Goal: Task Accomplishment & Management: Use online tool/utility

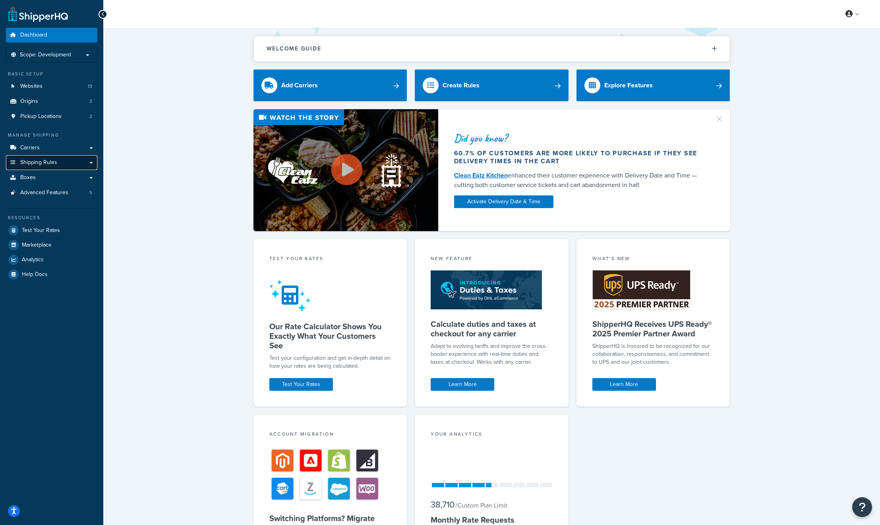
click at [84, 165] on link "Shipping Rules" at bounding box center [51, 162] width 91 height 15
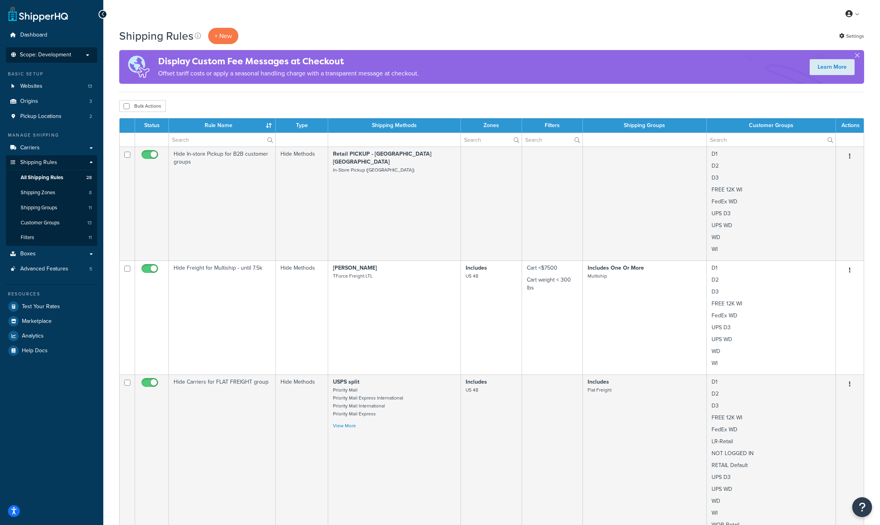
click at [72, 50] on li "Scope: Development Live Integration Test" at bounding box center [51, 54] width 91 height 15
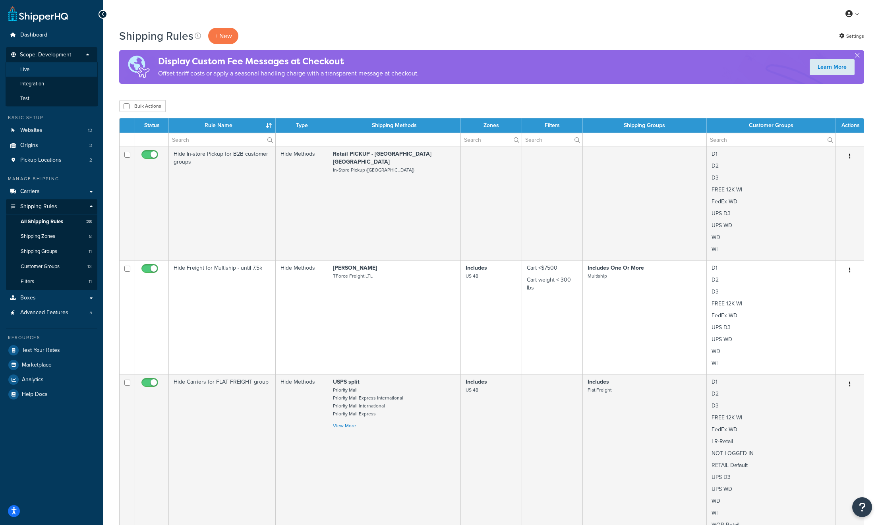
click at [44, 70] on li "Live" at bounding box center [52, 69] width 92 height 15
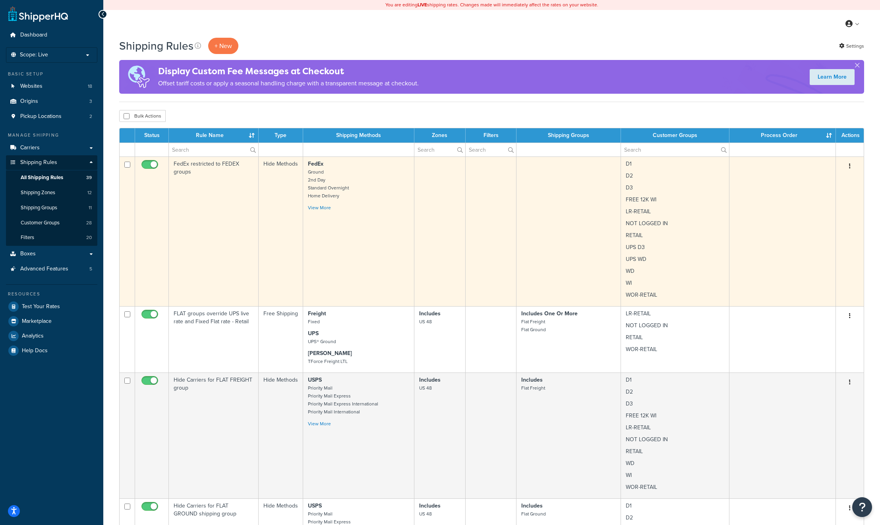
click at [365, 205] on div "FedEx Ground 2nd Day Standard Overnight Home Delivery Priority Overnight View M…" at bounding box center [358, 186] width 101 height 52
click at [323, 209] on link "View More" at bounding box center [319, 207] width 23 height 7
click at [217, 195] on td "FedEx restricted to FEDEX groups" at bounding box center [214, 232] width 90 height 150
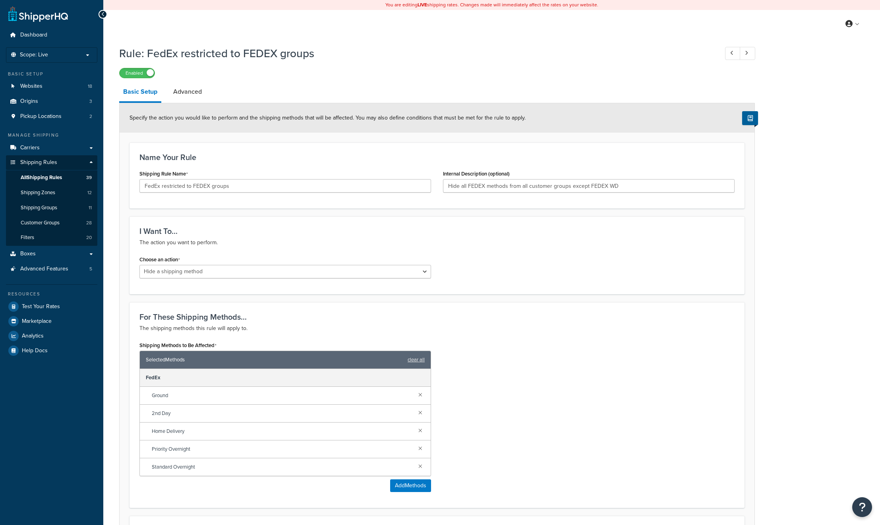
select select "HIDE"
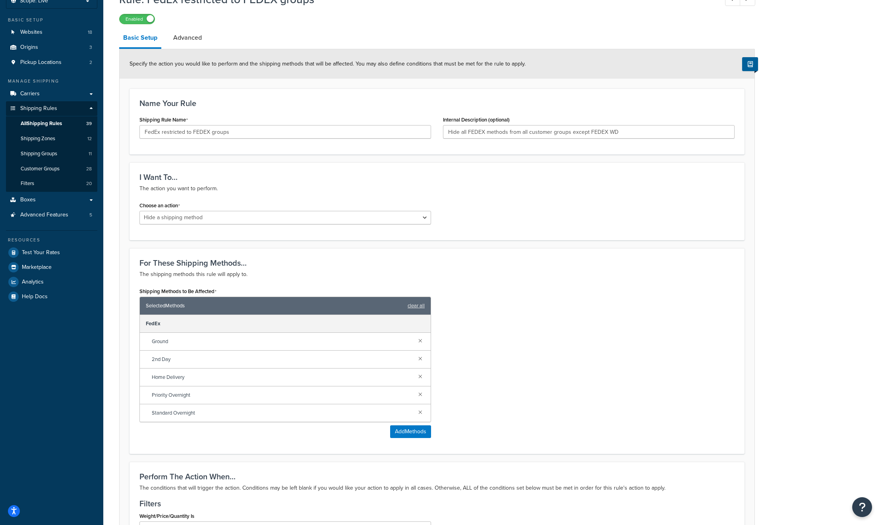
scroll to position [18, 0]
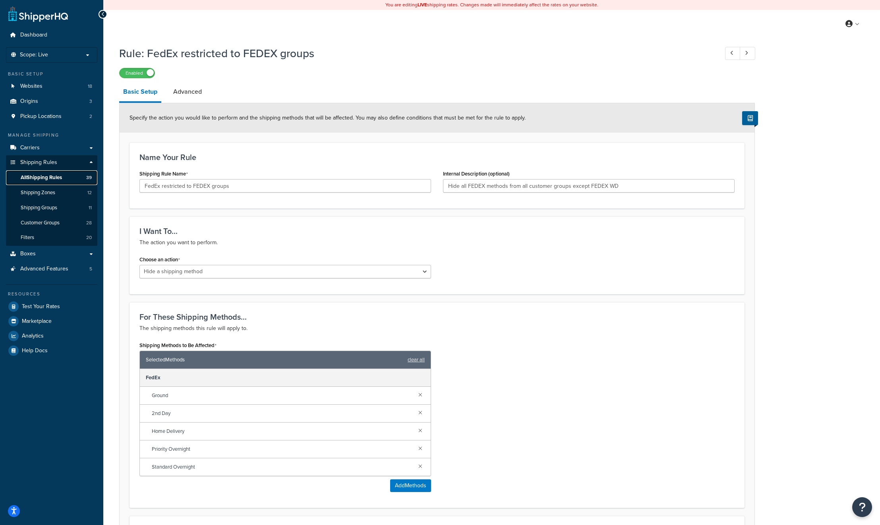
click at [55, 178] on span "All Shipping Rules" at bounding box center [41, 177] width 41 height 7
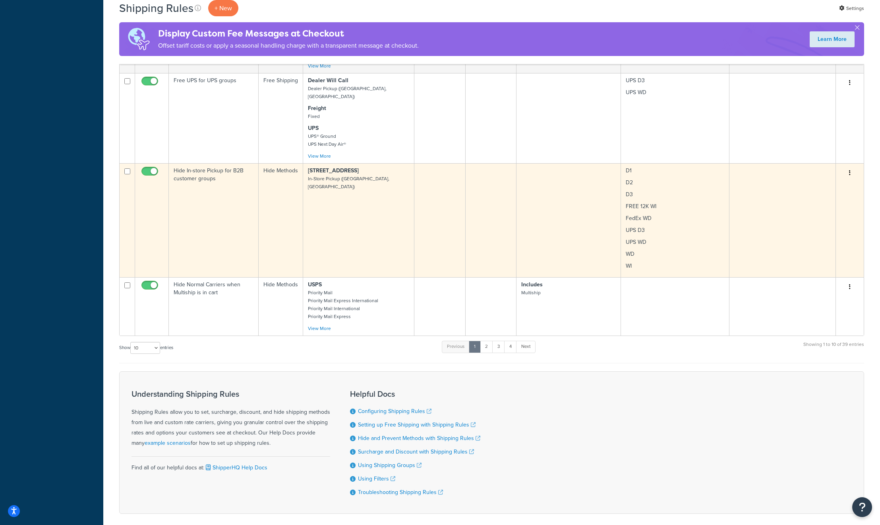
scroll to position [806, 0]
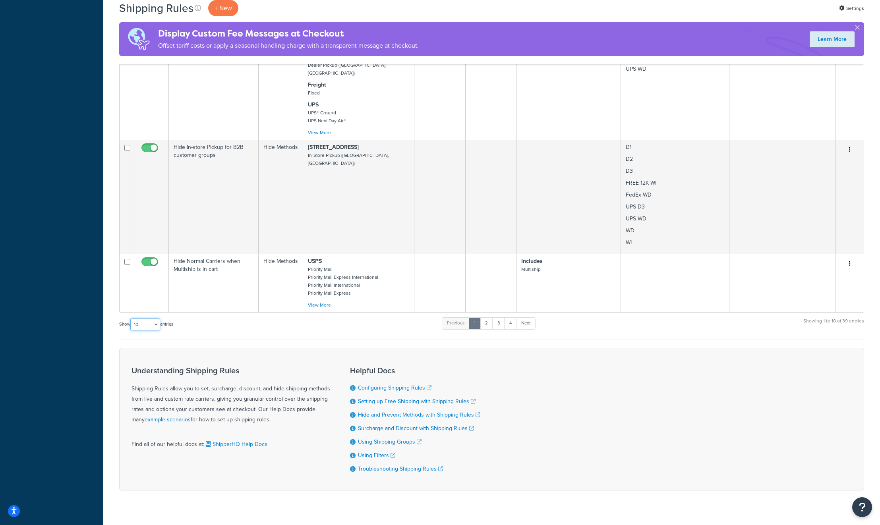
click at [158, 319] on select "10 15 25 50 100 1000" at bounding box center [145, 325] width 30 height 12
select select "50"
click at [131, 319] on select "10 15 25 50 100 1000" at bounding box center [145, 325] width 30 height 12
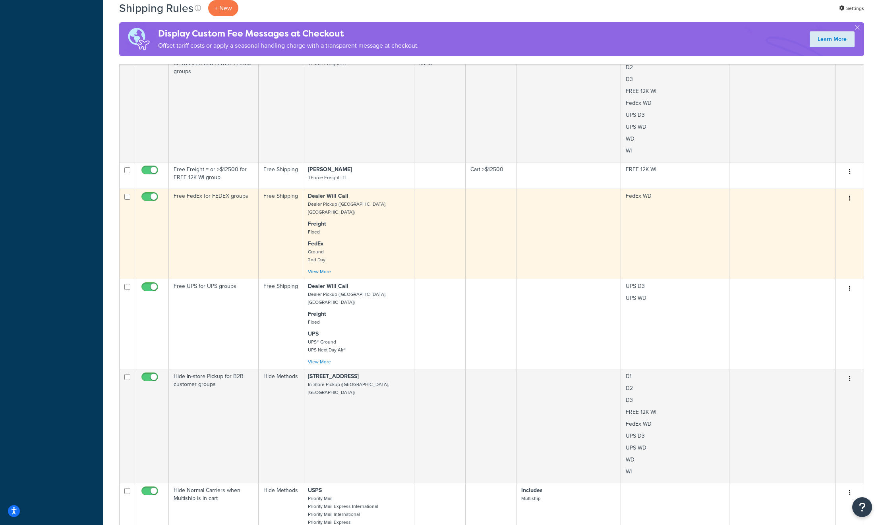
scroll to position [581, 0]
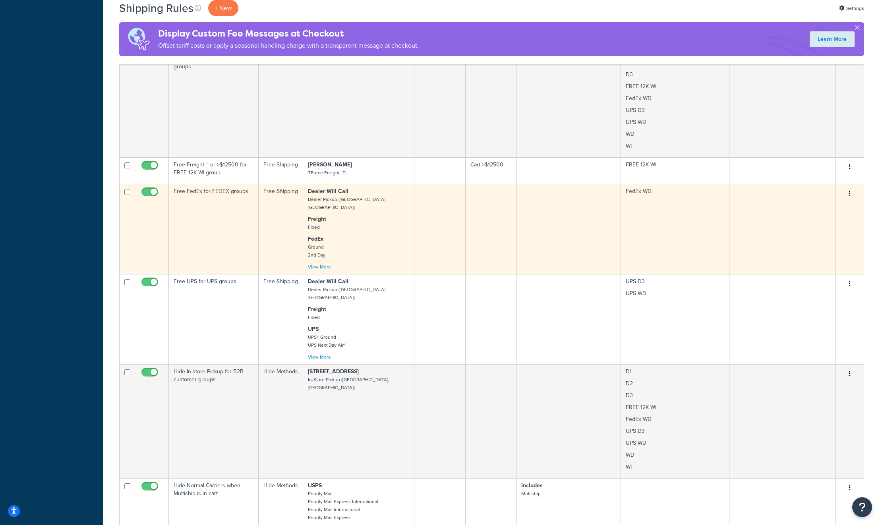
click at [231, 237] on td "Free FedEx for FEDEX groups" at bounding box center [214, 229] width 90 height 90
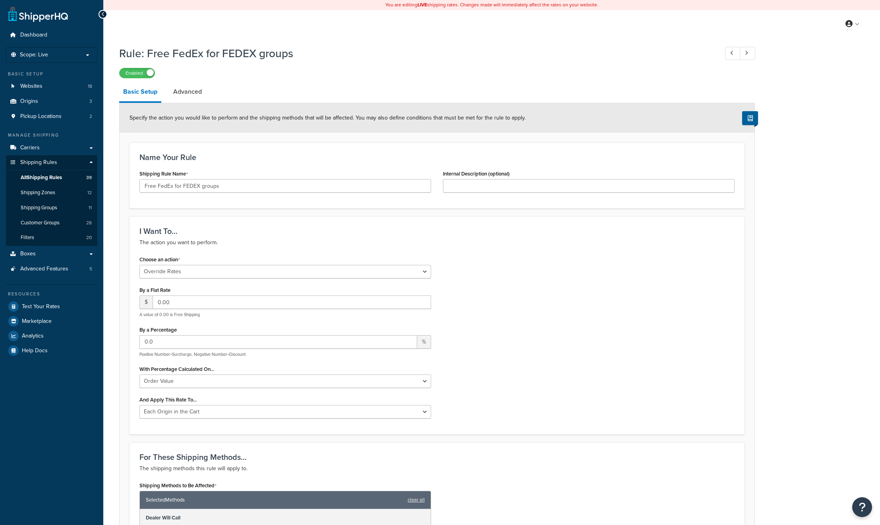
select select "OVERRIDE"
select select "LOCATION"
click at [232, 238] on div "I Want To... The action you want to perform." at bounding box center [436, 237] width 595 height 21
click at [37, 145] on span "Carriers" at bounding box center [29, 148] width 19 height 7
click at [50, 178] on span "All Shipping Rules" at bounding box center [41, 177] width 41 height 7
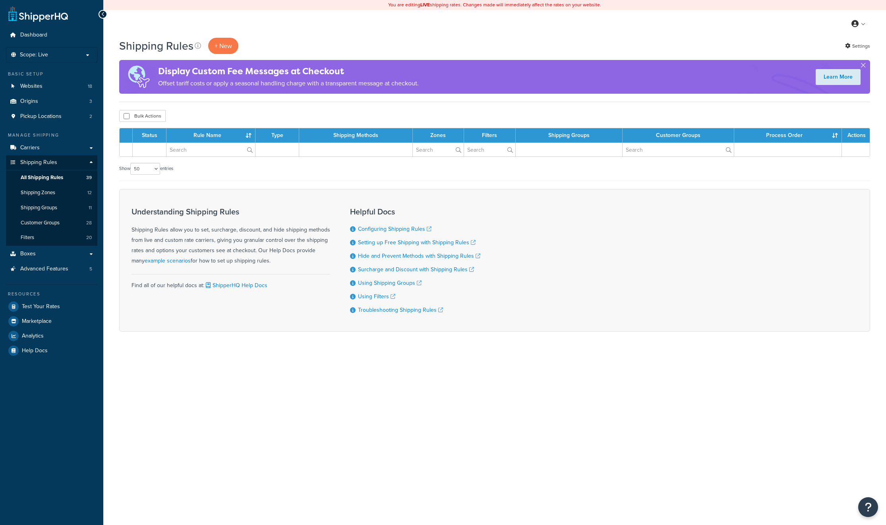
select select "50"
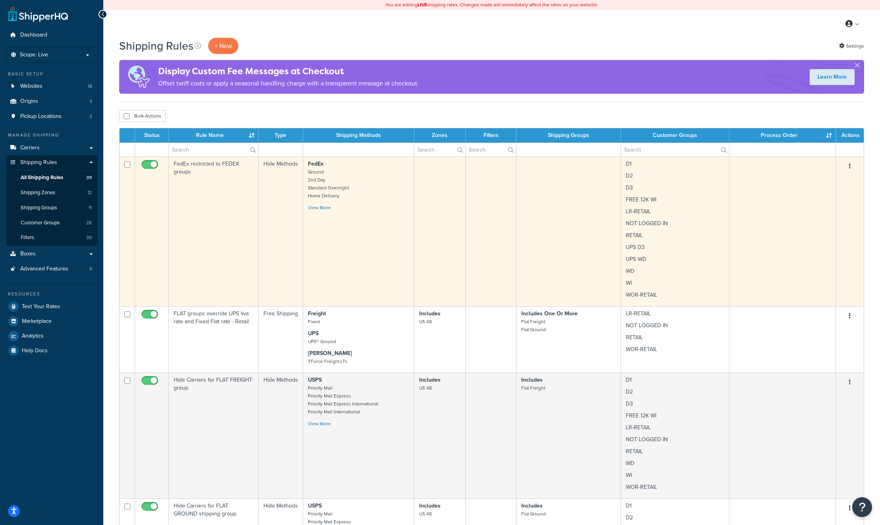
click at [223, 210] on td "FedEx restricted to FEDEX groups" at bounding box center [214, 232] width 90 height 150
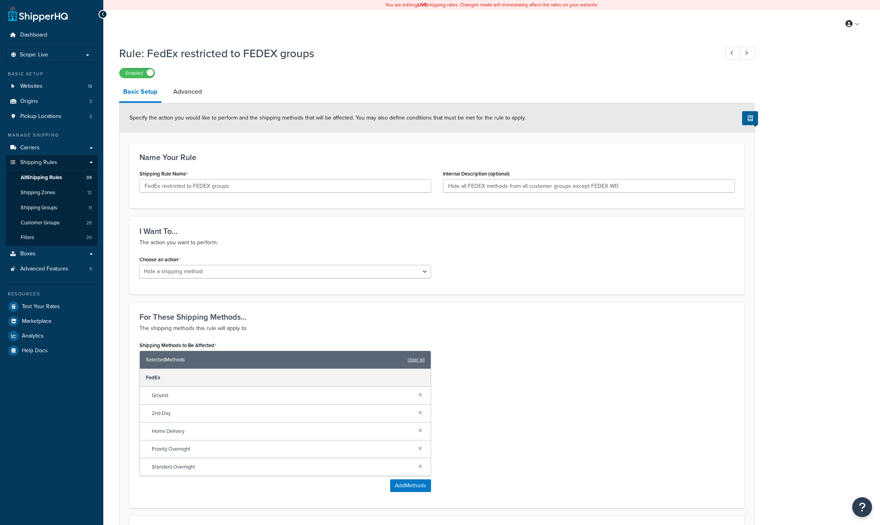
select select "HIDE"
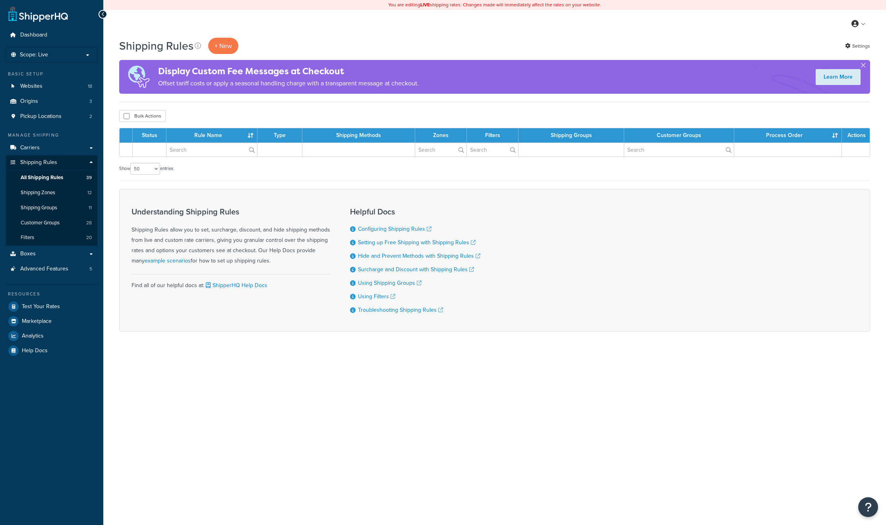
select select "50"
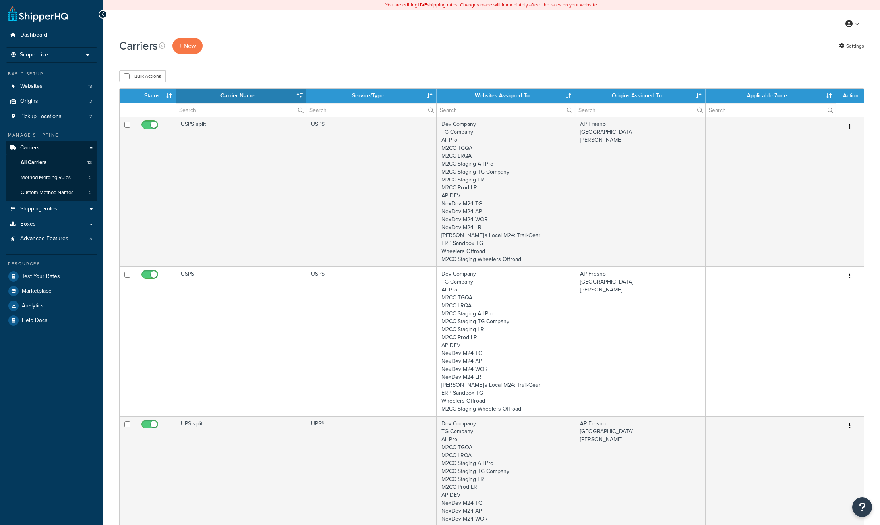
select select "15"
click at [38, 162] on span "All Carriers" at bounding box center [34, 162] width 26 height 7
select select "15"
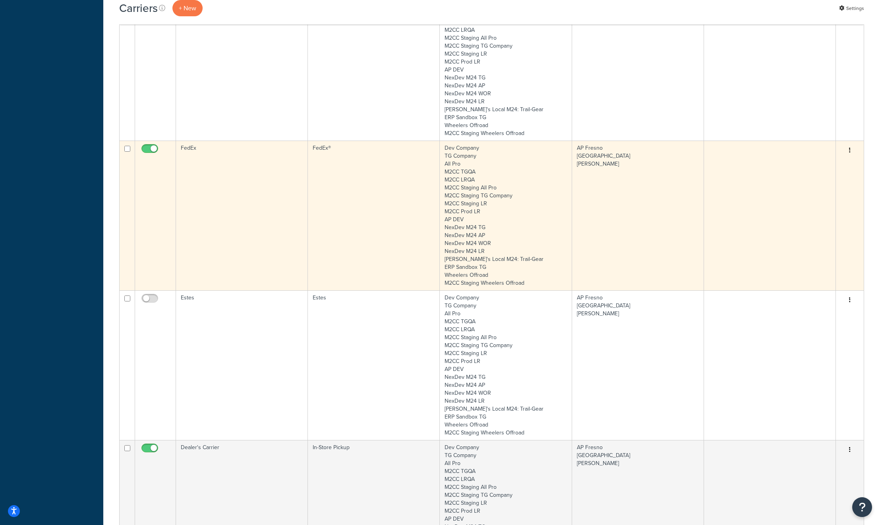
scroll to position [1160, 0]
click at [372, 200] on td "FedEx®" at bounding box center [374, 214] width 132 height 150
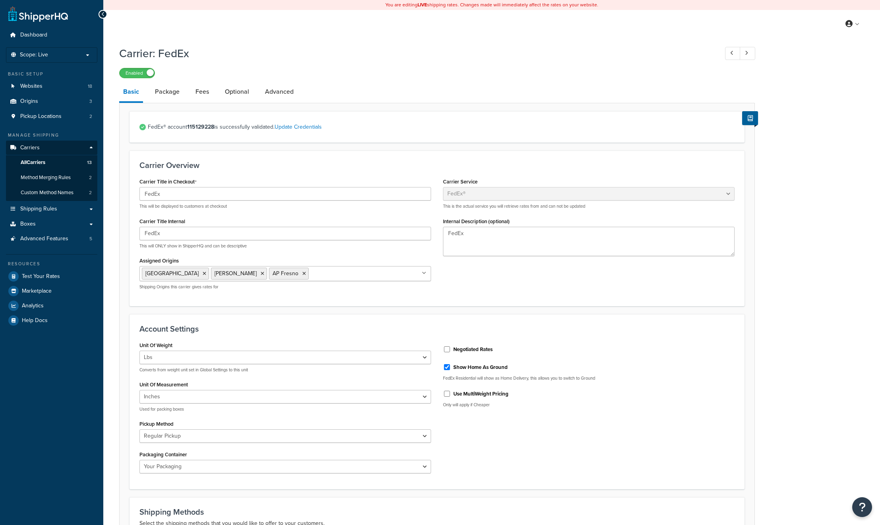
select select "fedEx"
select select "REGULAR_PICKUP"
select select "YOUR_PACKAGING"
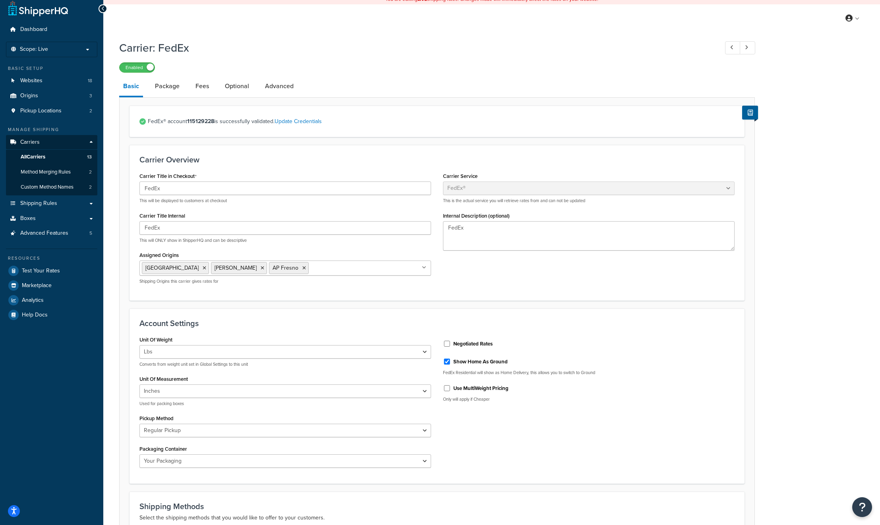
scroll to position [2, 0]
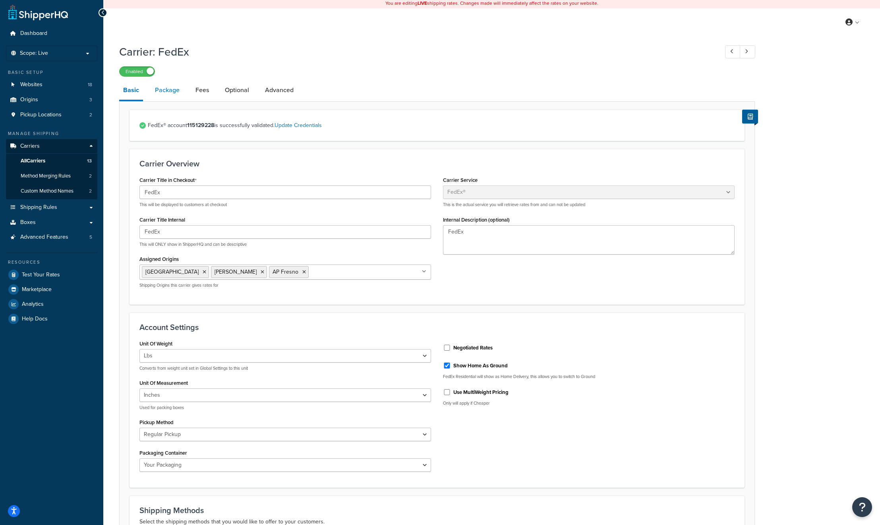
click at [166, 93] on link "Package" at bounding box center [167, 90] width 33 height 19
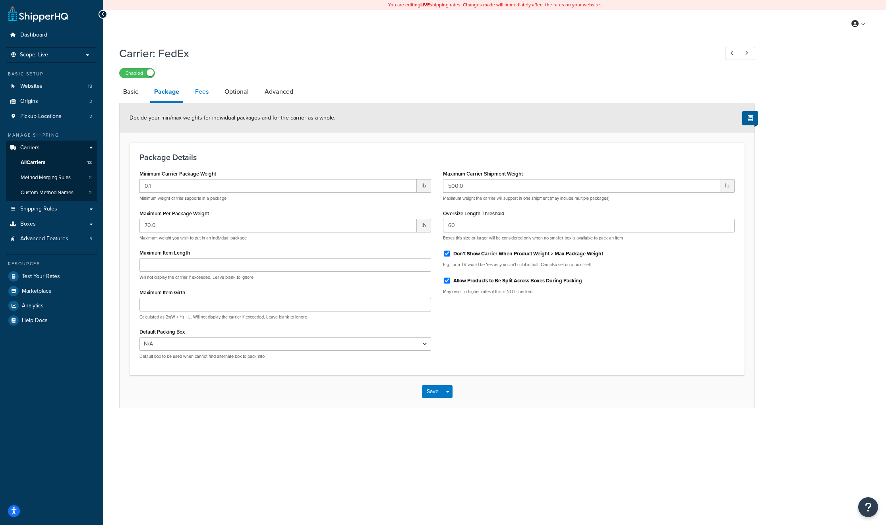
click at [200, 95] on link "Fees" at bounding box center [201, 91] width 21 height 19
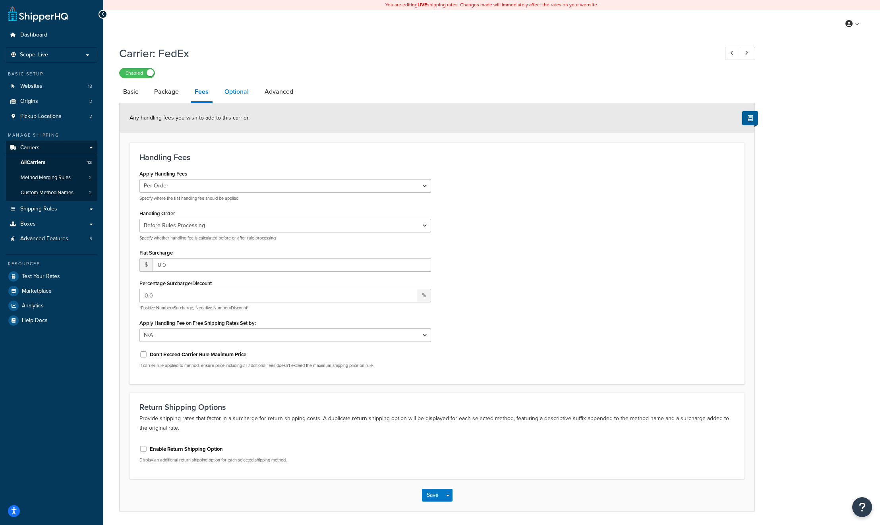
click at [236, 95] on link "Optional" at bounding box center [236, 91] width 32 height 19
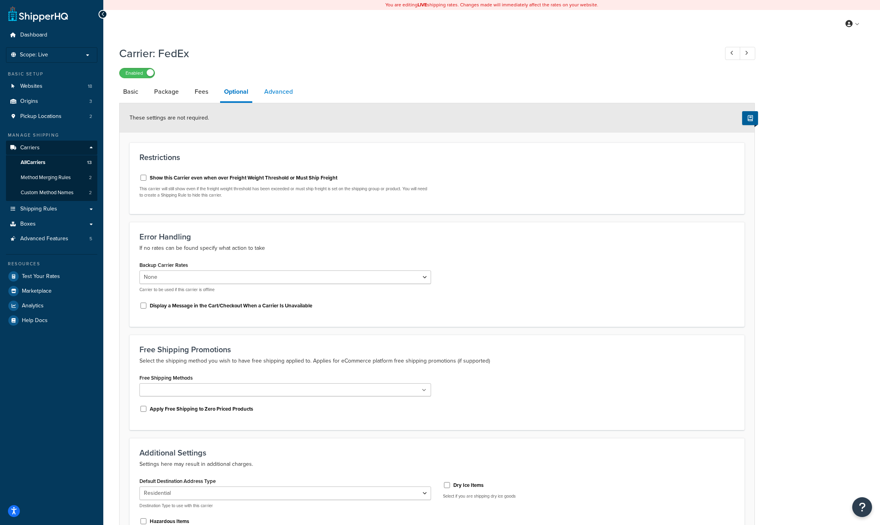
click at [273, 94] on link "Advanced" at bounding box center [278, 91] width 37 height 19
select select "false"
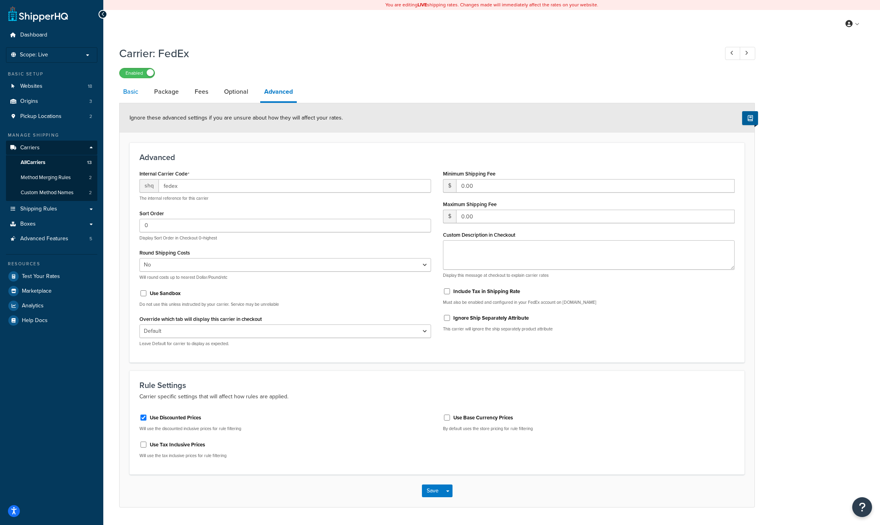
click at [127, 95] on link "Basic" at bounding box center [130, 91] width 23 height 19
select select "fedEx"
select select "REGULAR_PICKUP"
select select "YOUR_PACKAGING"
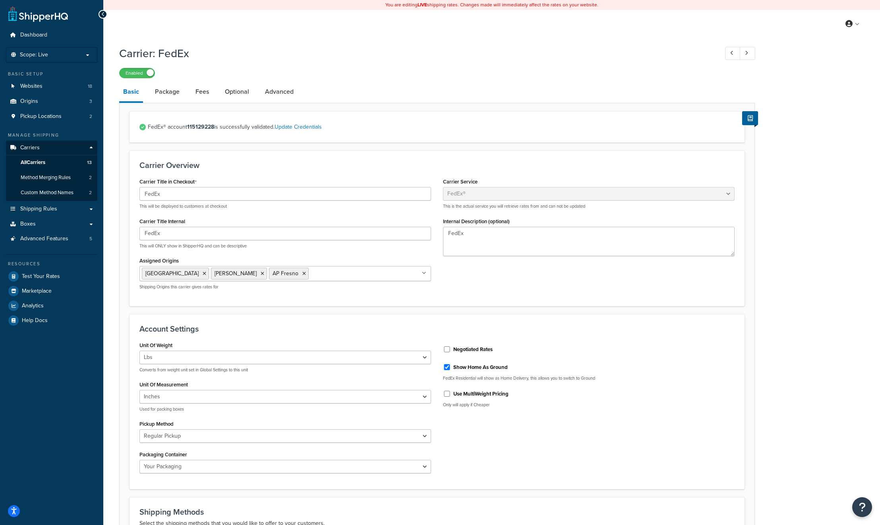
select select "false"
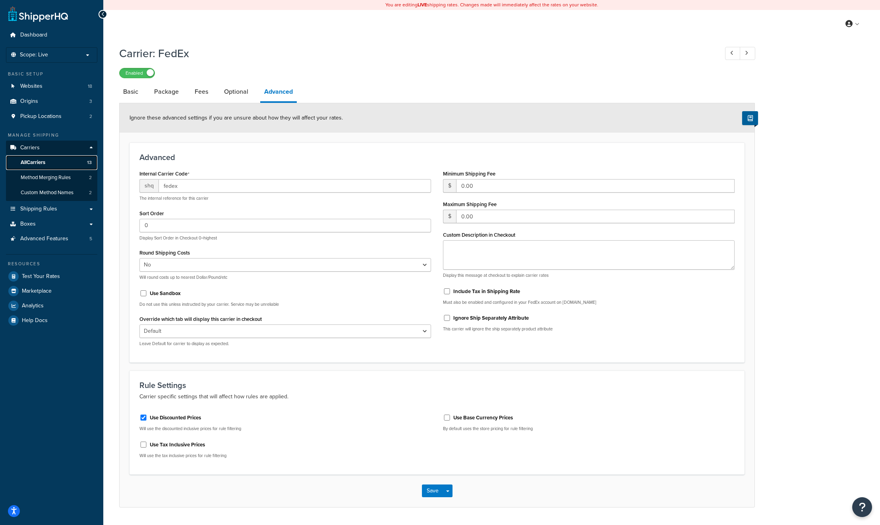
click at [48, 159] on link "All Carriers 13" at bounding box center [51, 162] width 91 height 15
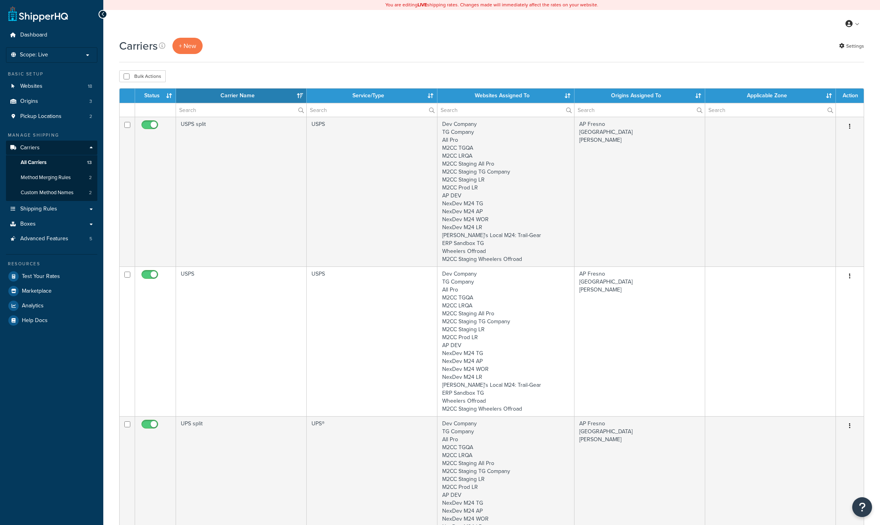
select select "15"
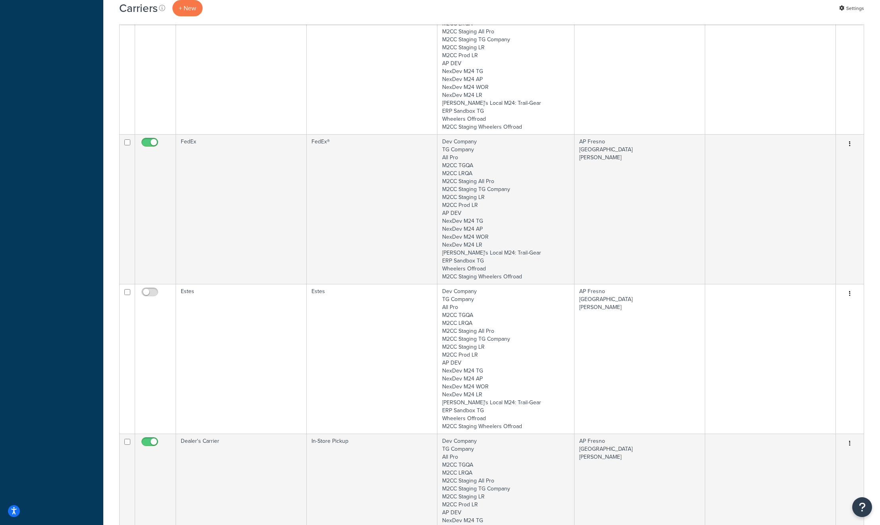
scroll to position [1166, 0]
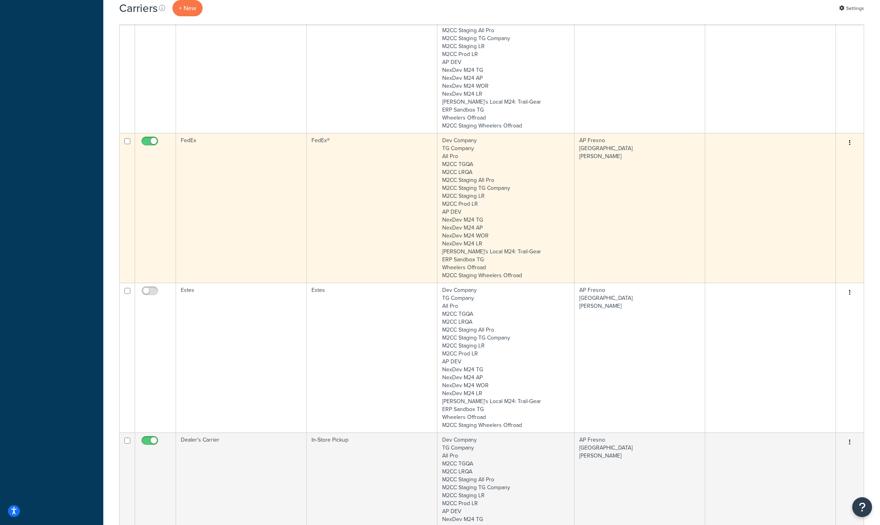
click at [220, 192] on td "FedEx" at bounding box center [241, 208] width 131 height 150
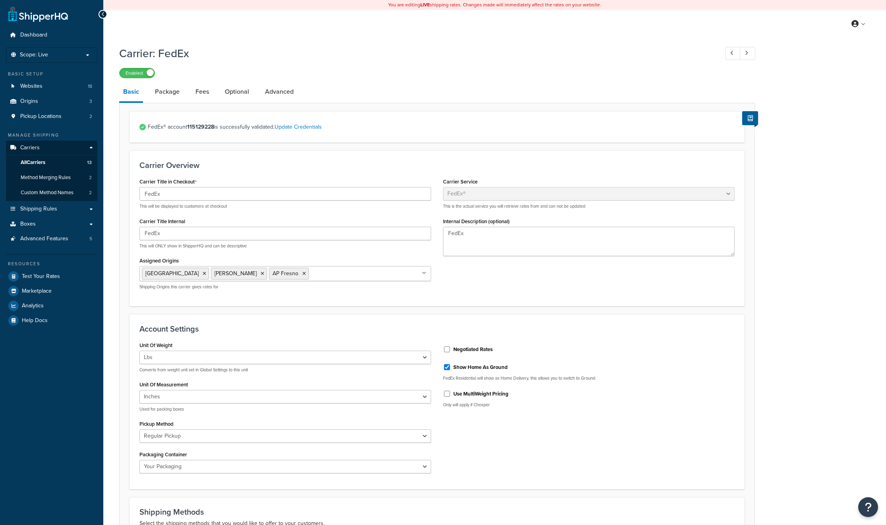
select select "fedEx"
select select "REGULAR_PICKUP"
select select "YOUR_PACKAGING"
click at [277, 93] on link "Advanced" at bounding box center [279, 91] width 37 height 19
select select "false"
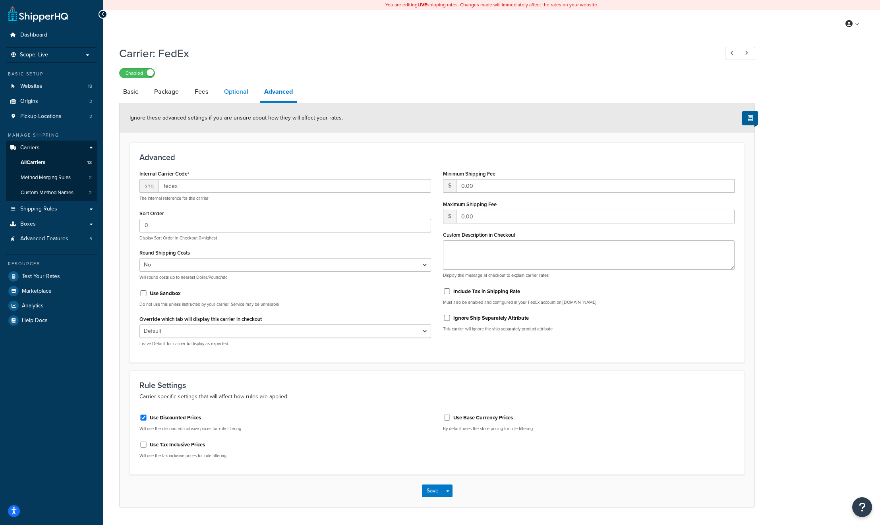
click at [238, 92] on link "Optional" at bounding box center [236, 91] width 32 height 19
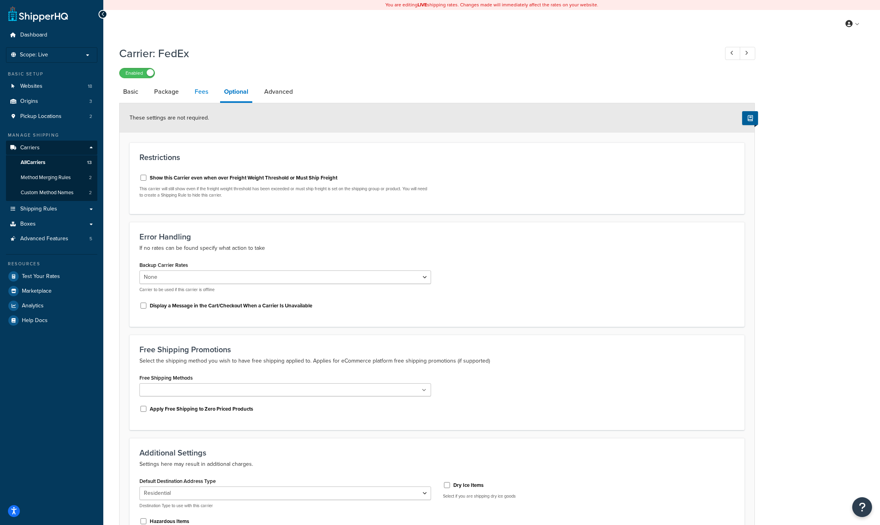
click at [201, 94] on link "Fees" at bounding box center [201, 91] width 21 height 19
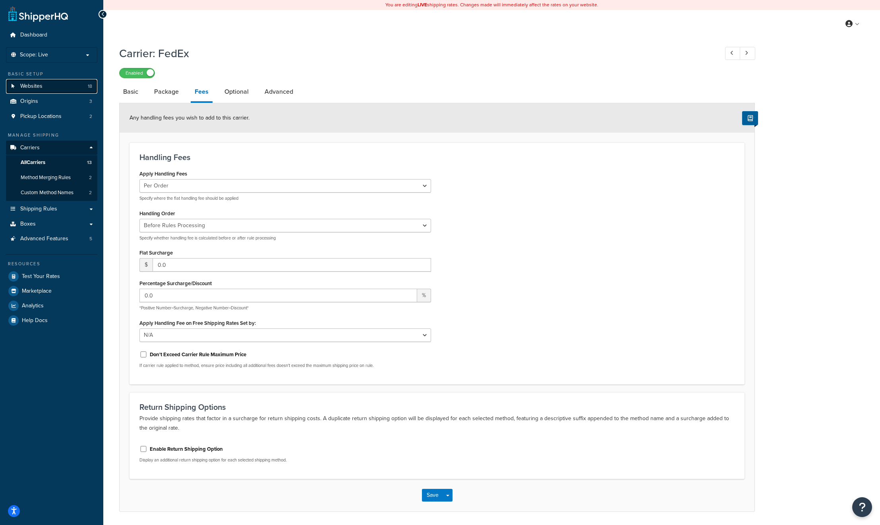
click at [43, 89] on link "Websites 18" at bounding box center [51, 86] width 91 height 15
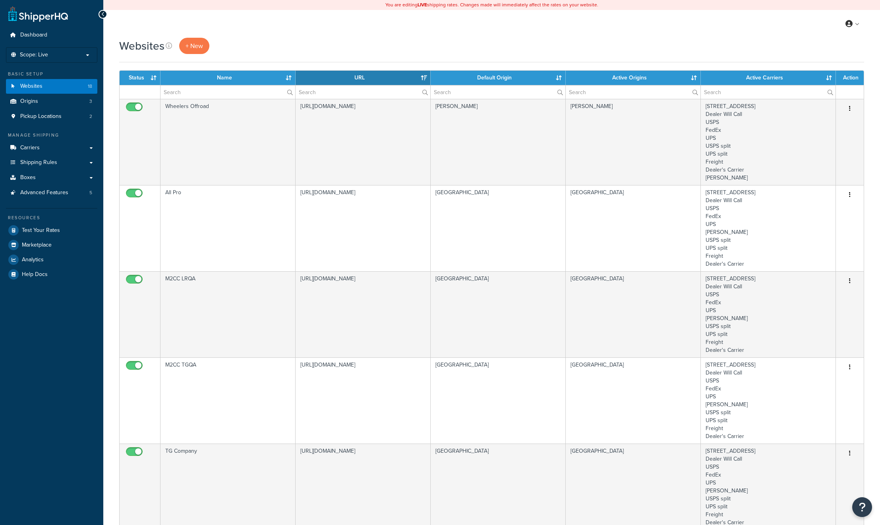
select select "15"
click at [50, 230] on span "Test Your Rates" at bounding box center [41, 230] width 38 height 7
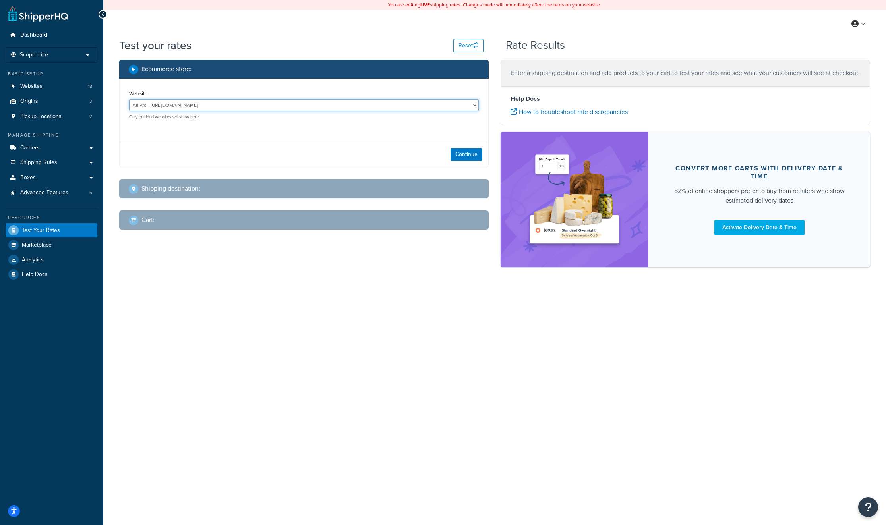
click at [259, 111] on select "All Pro - [URL][DOMAIN_NAME] ERP Sandbox TG - [URL][DOMAIN_NAME] M2CC LRQA - [U…" at bounding box center [304, 105] width 350 height 12
select select "fe8df8369d7744045bb466779996769f"
click at [129, 99] on select "All Pro - [URL][DOMAIN_NAME] ERP Sandbox TG - [URL][DOMAIN_NAME] M2CC LRQA - [U…" at bounding box center [304, 105] width 350 height 12
click at [472, 155] on button "Continue" at bounding box center [467, 154] width 32 height 13
select select "[GEOGRAPHIC_DATA]"
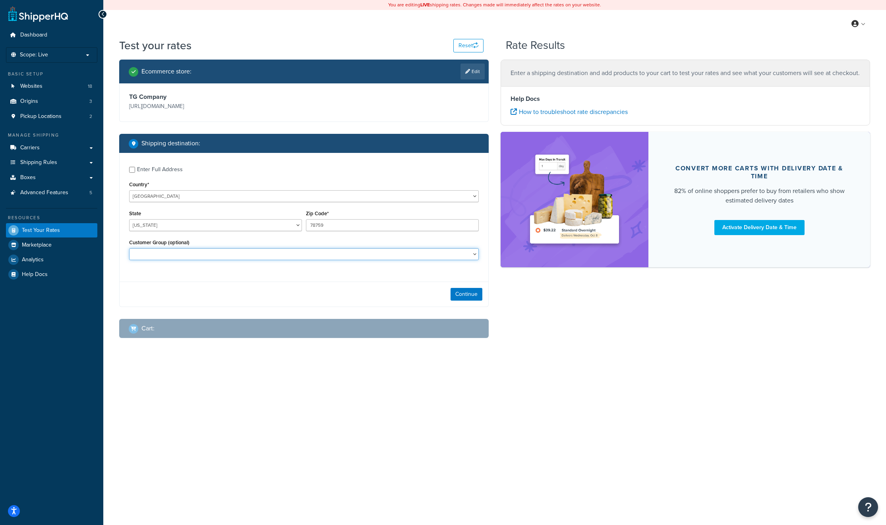
click at [418, 258] on select "D1 D2 D3 DEALER DEALER RS DEALER TERMS DEALER TERMS RS FedEx D3 FEDEX TERMS RS …" at bounding box center [304, 254] width 350 height 12
select select "FedEx WD"
click at [129, 249] on select "D1 D2 D3 DEALER DEALER RS DEALER TERMS DEALER TERMS RS FedEx D3 FEDEX TERMS RS …" at bounding box center [304, 254] width 350 height 12
click at [463, 296] on button "Continue" at bounding box center [467, 294] width 32 height 13
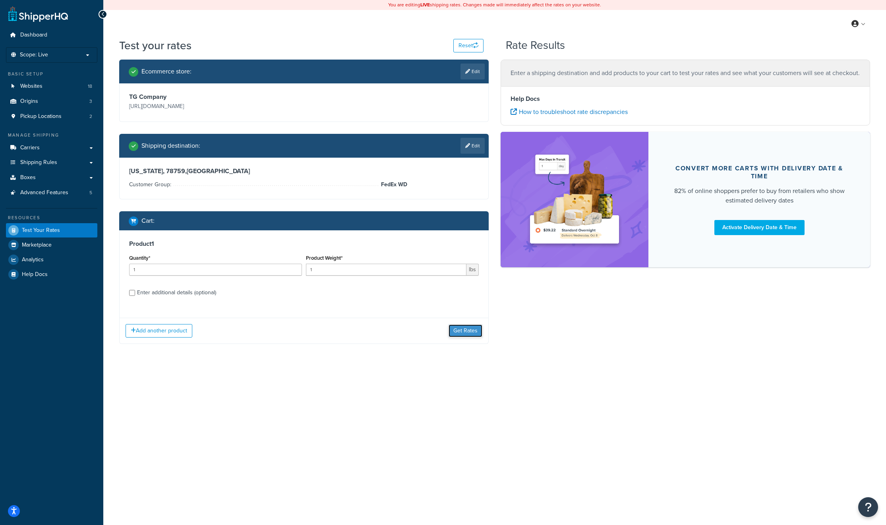
click at [463, 330] on button "Get Rates" at bounding box center [466, 331] width 34 height 13
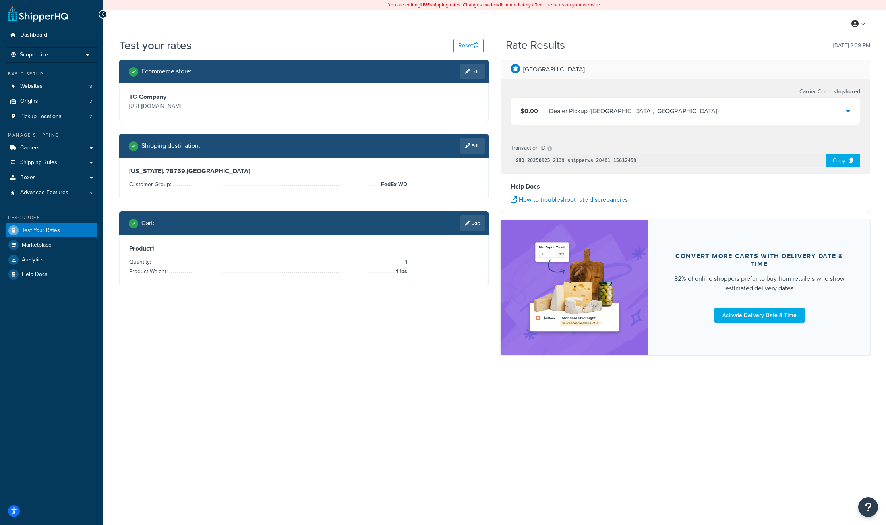
click at [849, 111] on icon at bounding box center [848, 111] width 4 height 6
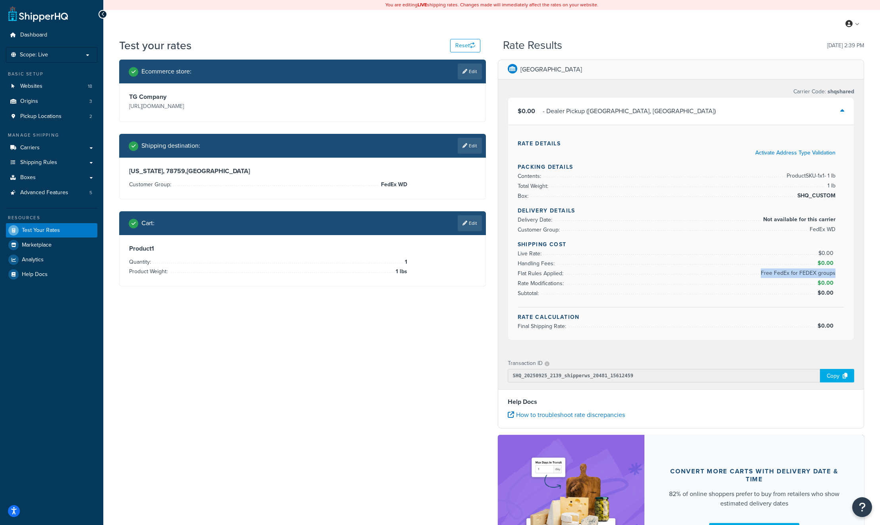
drag, startPoint x: 762, startPoint y: 273, endPoint x: 834, endPoint y: 273, distance: 71.9
click at [834, 273] on span "Free FedEx for FEDEX groups" at bounding box center [797, 274] width 77 height 10
copy span "Free FedEx for FEDEX groups"
